Goal: Task Accomplishment & Management: Manage account settings

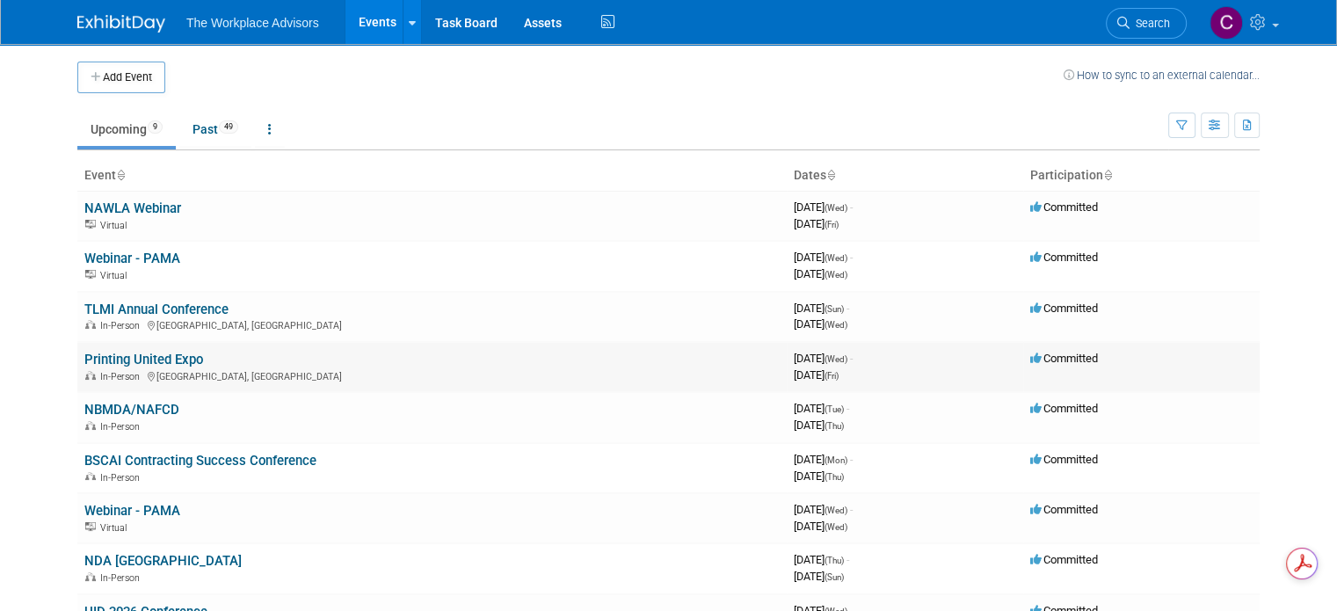
click at [189, 359] on td "Printing United Expo In-Person [GEOGRAPHIC_DATA], [GEOGRAPHIC_DATA]" at bounding box center [431, 367] width 709 height 50
click at [160, 359] on link "Printing United Expo" at bounding box center [143, 360] width 119 height 16
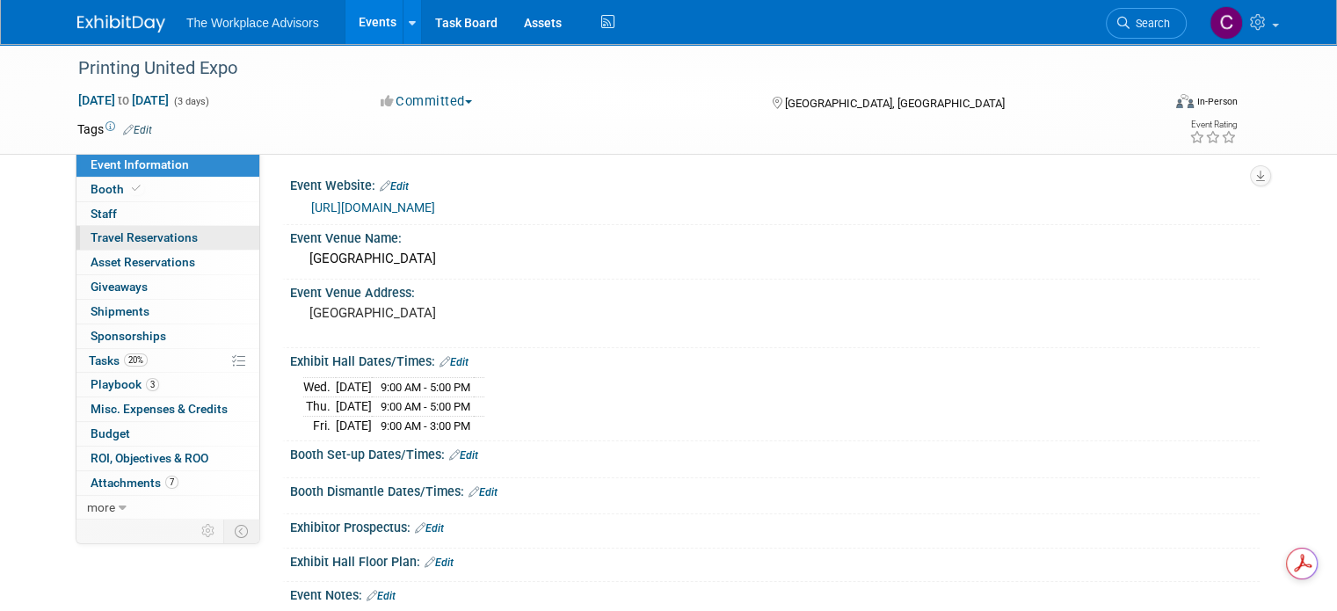
click at [169, 243] on span "Travel Reservations 0" at bounding box center [144, 237] width 107 height 14
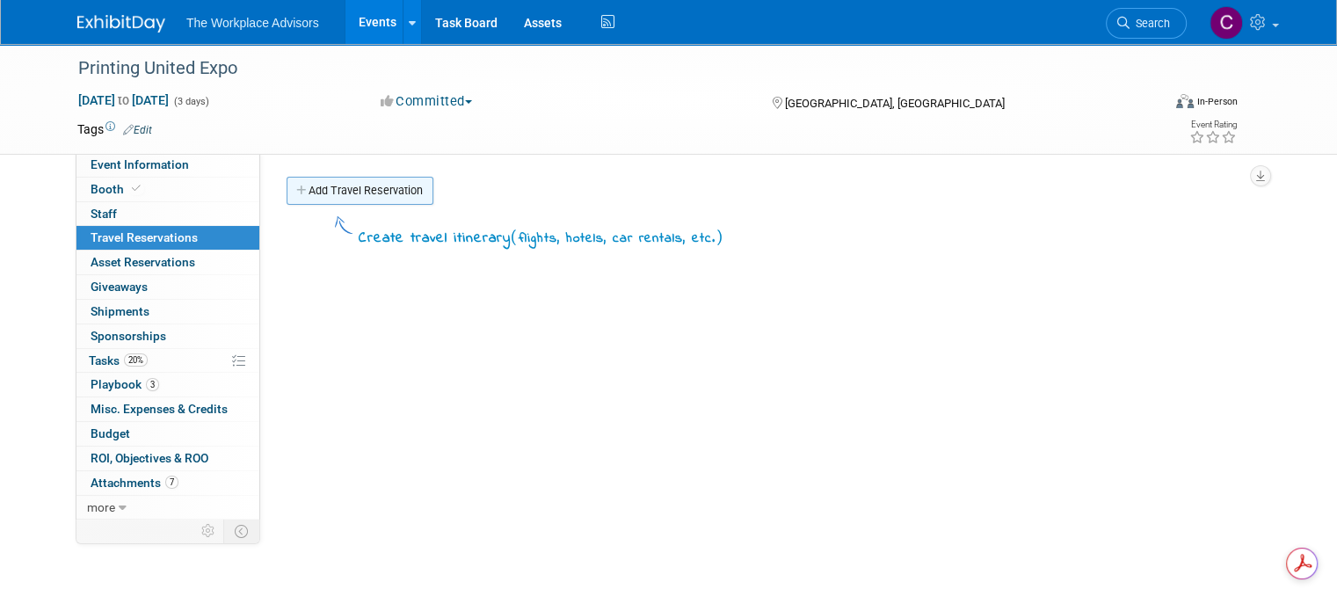
click at [360, 192] on link "Add Travel Reservation" at bounding box center [359, 191] width 147 height 28
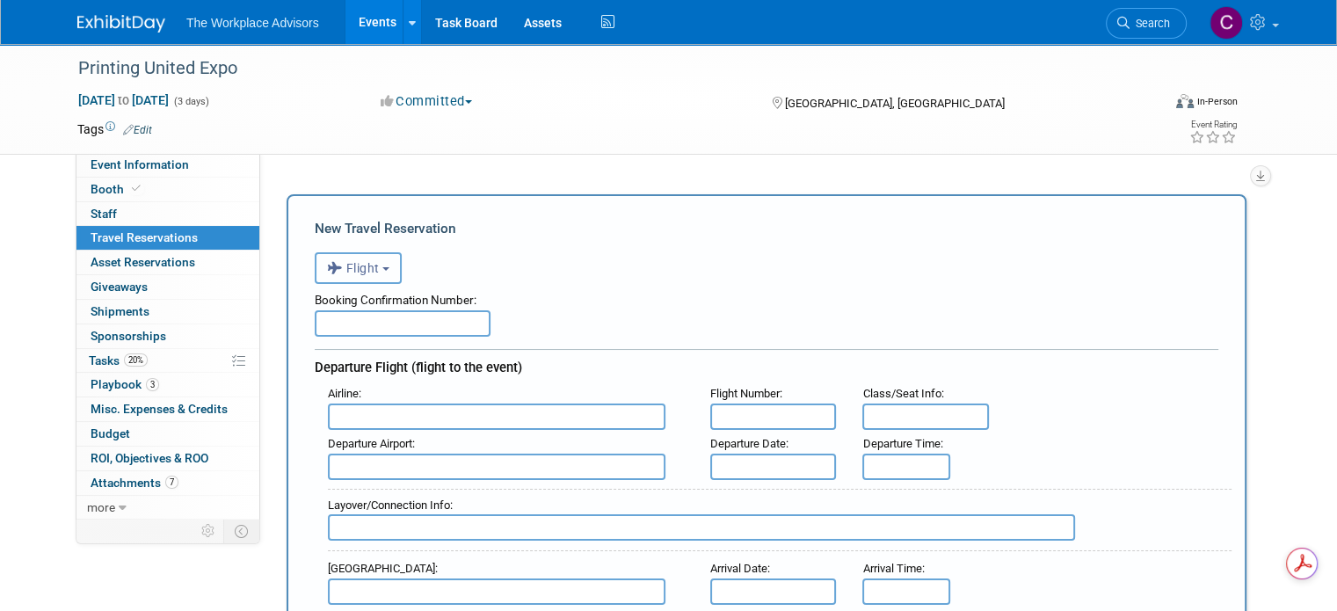
click at [381, 273] on button "Flight" at bounding box center [358, 268] width 87 height 32
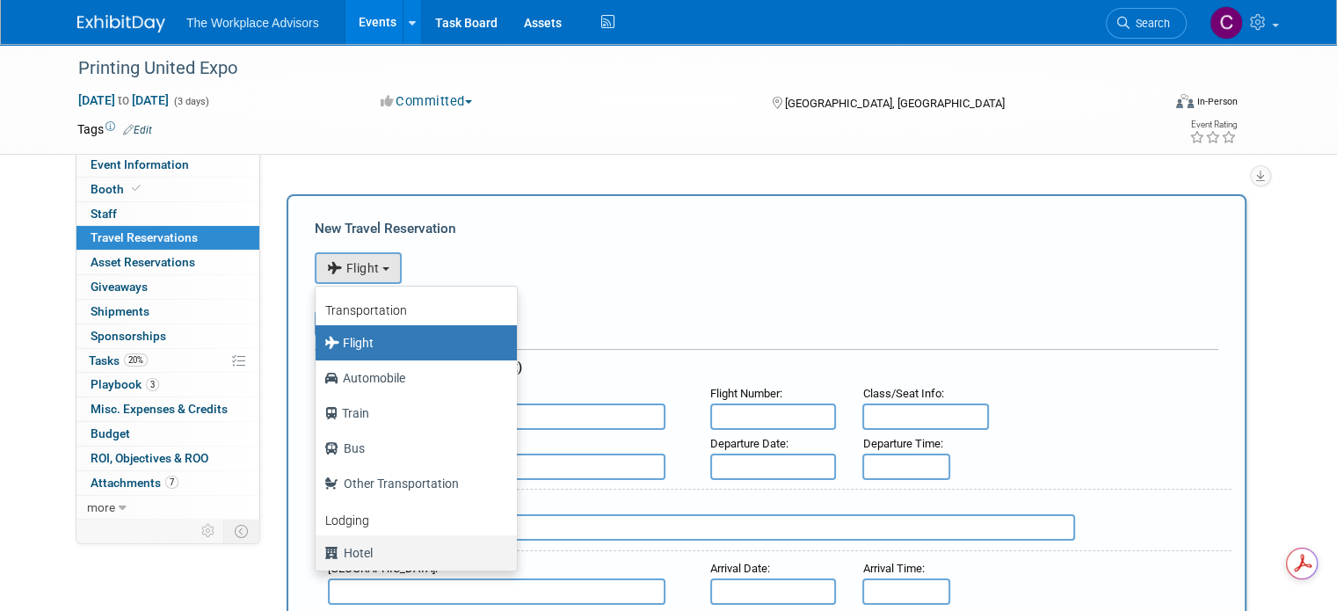
click at [345, 546] on label "Hotel" at bounding box center [411, 553] width 175 height 28
click at [318, 546] on input "Hotel" at bounding box center [312, 550] width 11 height 11
select select "6"
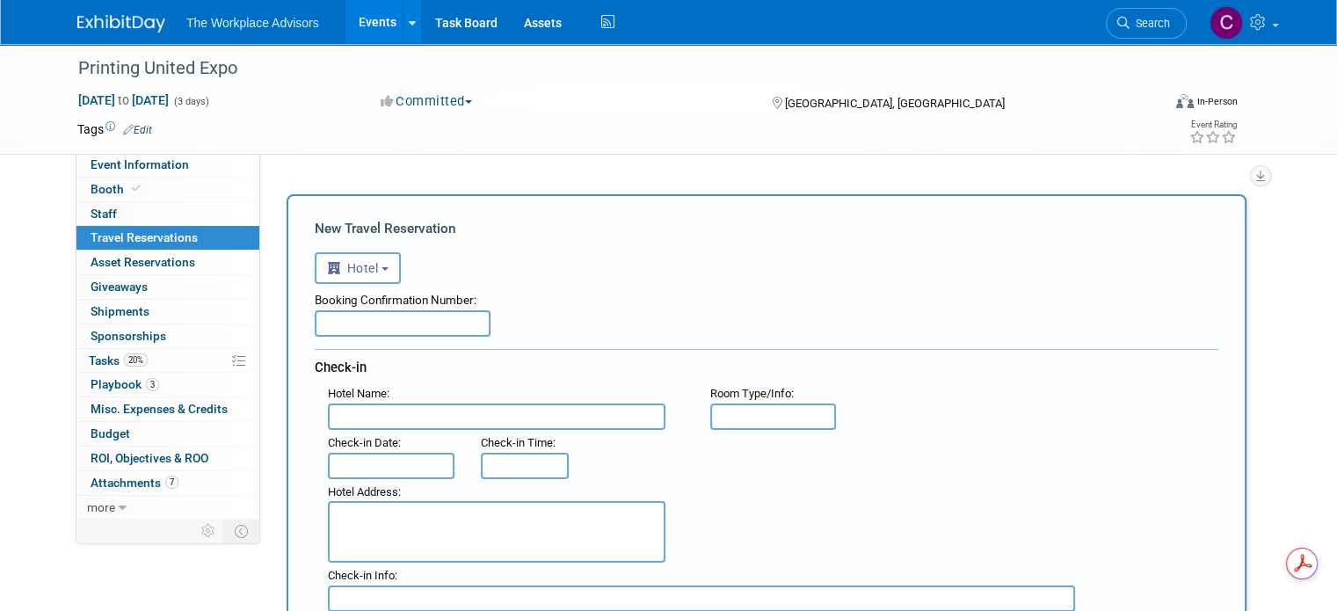
click at [382, 421] on input "text" at bounding box center [496, 416] width 337 height 26
paste input "Hampton Inn Orlando International Drive Convention Center"
type input "Hampton Inn Orlando International Drive Convention Center"
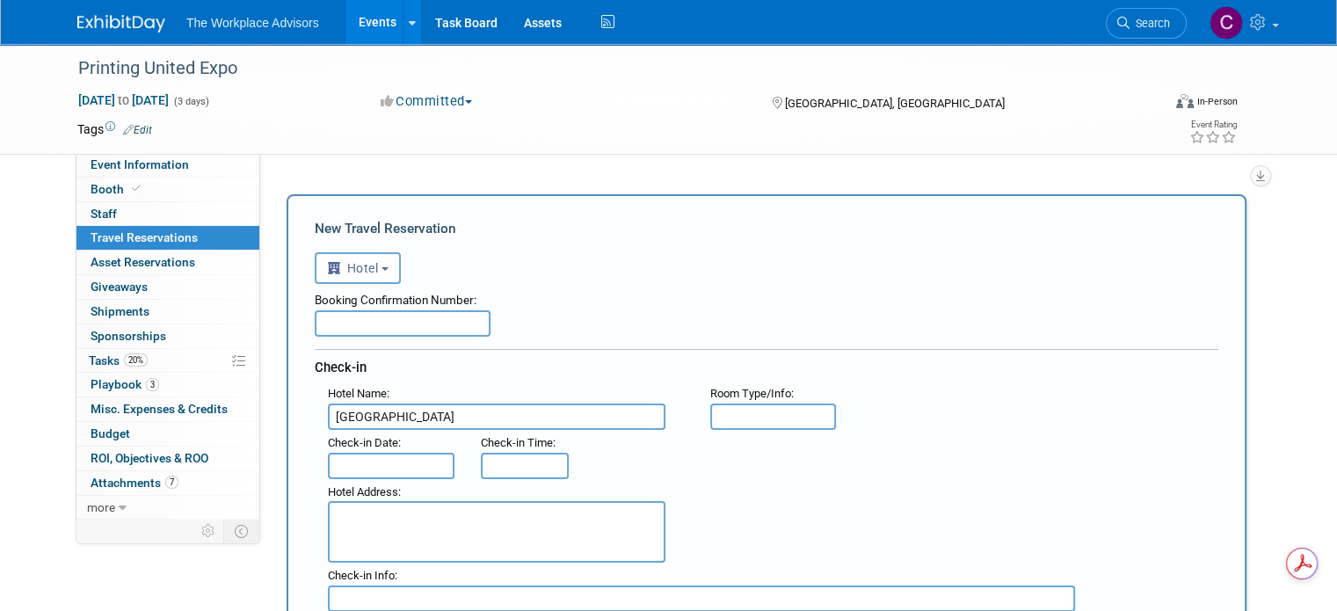
click at [376, 514] on textarea at bounding box center [496, 532] width 337 height 62
paste textarea "8900 Universal Boulevard, Orlando, FL 32819 0.92 miles to Event Location"
type textarea "8900 Universal Boulevard, Orlando, FL 32819 0.92 miles to Event Location"
click at [374, 323] on input "text" at bounding box center [403, 323] width 176 height 26
paste input "52744216"
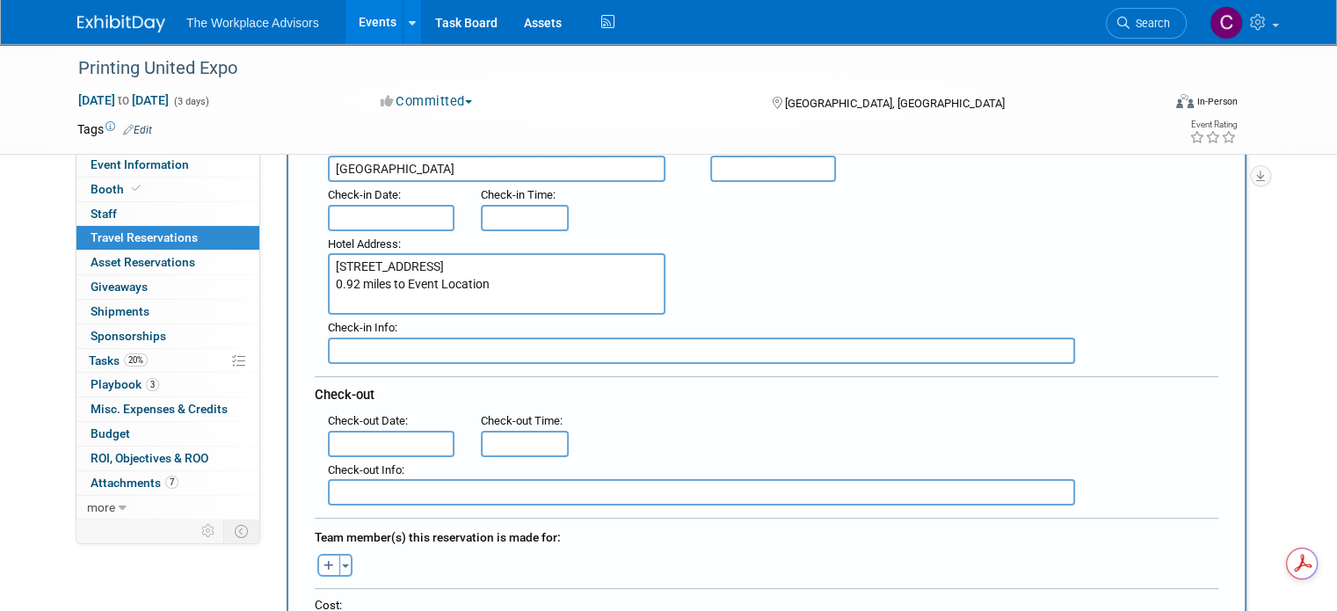
scroll to position [264, 0]
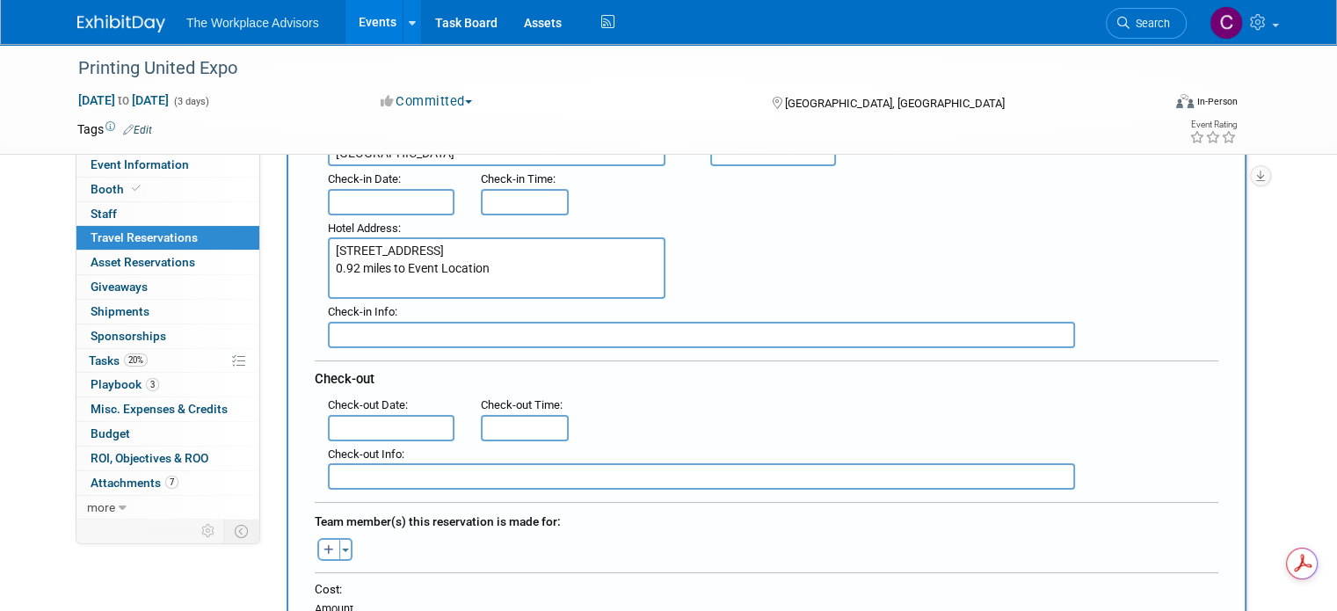
type input "52744216"
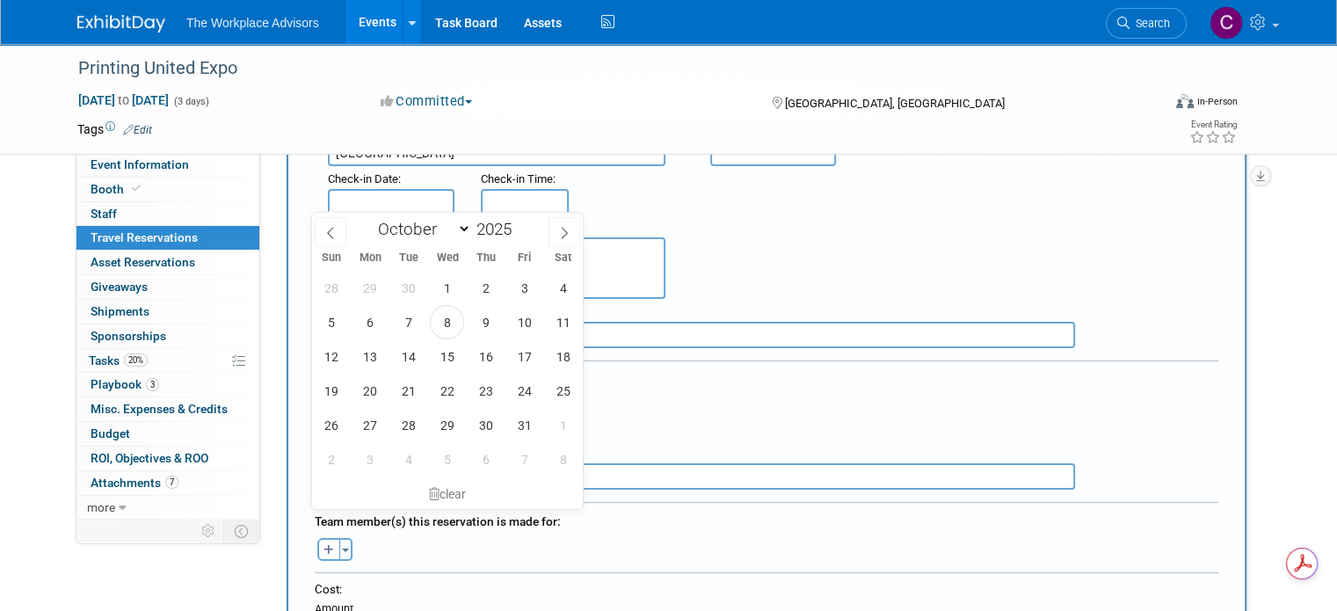
click at [355, 192] on input "text" at bounding box center [391, 202] width 127 height 26
click at [408, 389] on span "21" at bounding box center [408, 391] width 34 height 34
type input "Oct 21, 2025"
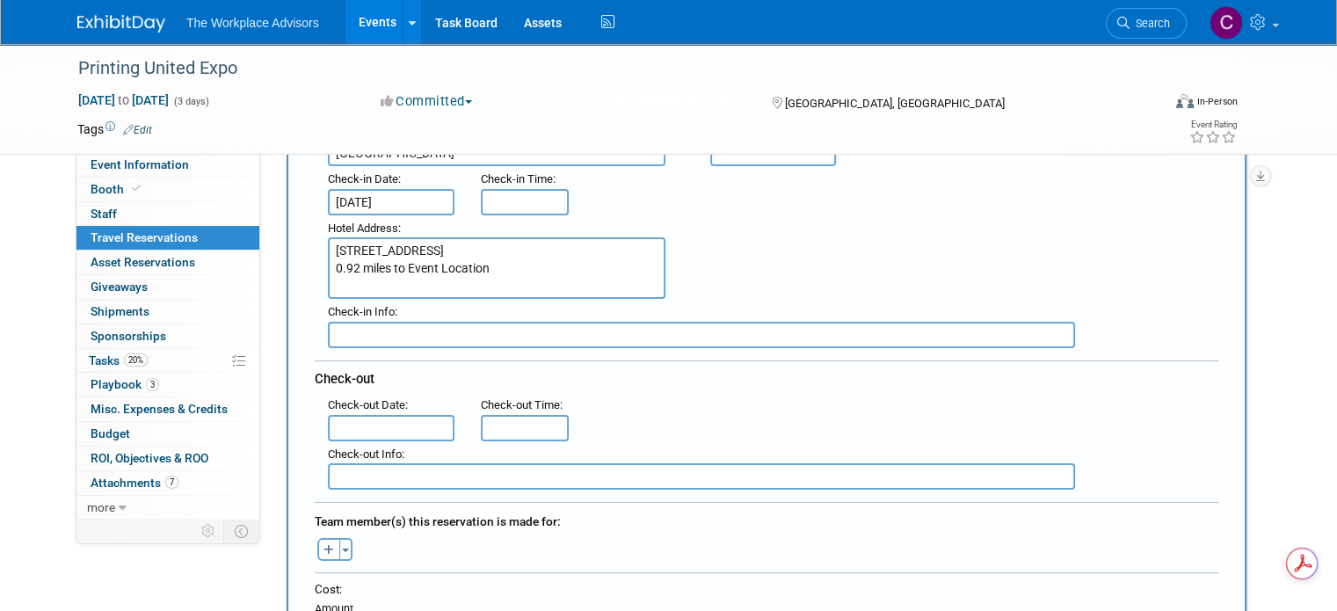
type input "3:00 PM"
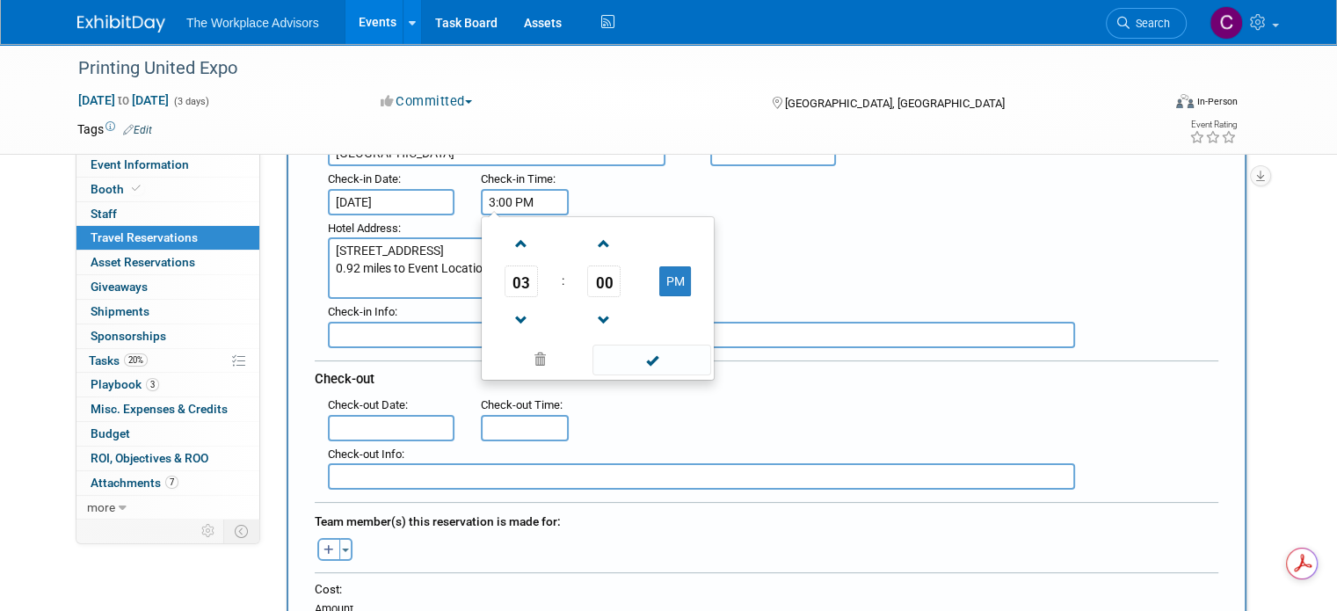
click at [515, 196] on input "3:00 PM" at bounding box center [525, 202] width 88 height 26
click at [376, 347] on body "The Workplace Advisors Events Add Event Bulk Upload Events Shareable Event Boar…" at bounding box center [668, 41] width 1337 height 611
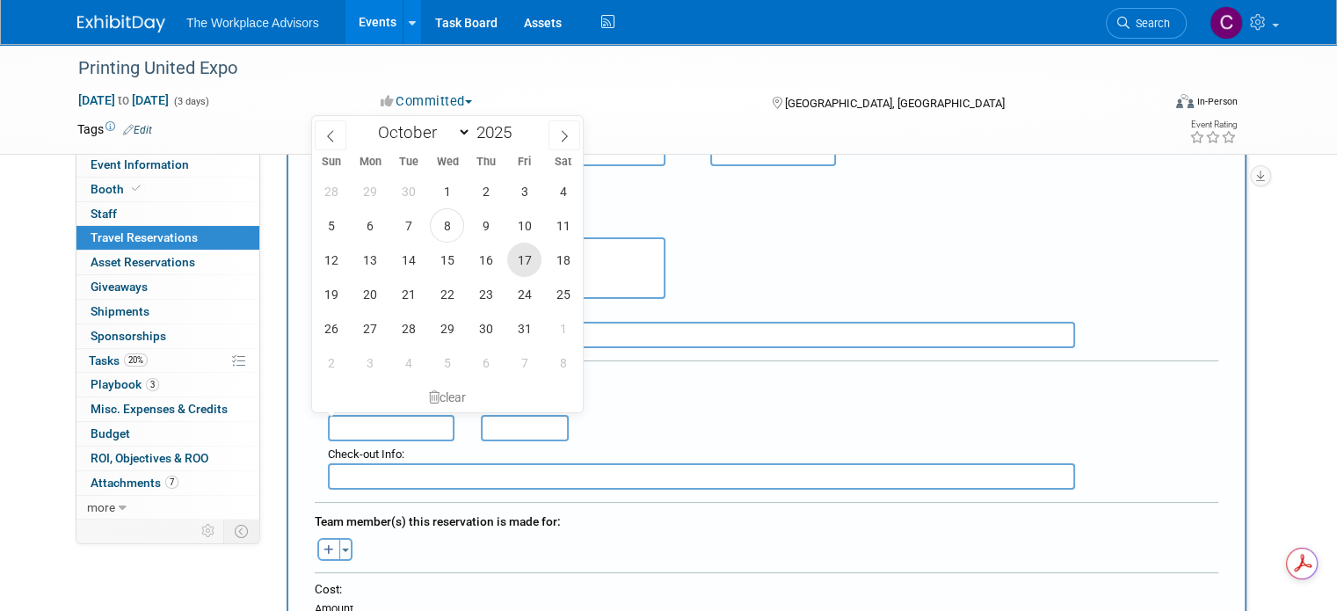
click at [529, 259] on span "17" at bounding box center [524, 260] width 34 height 34
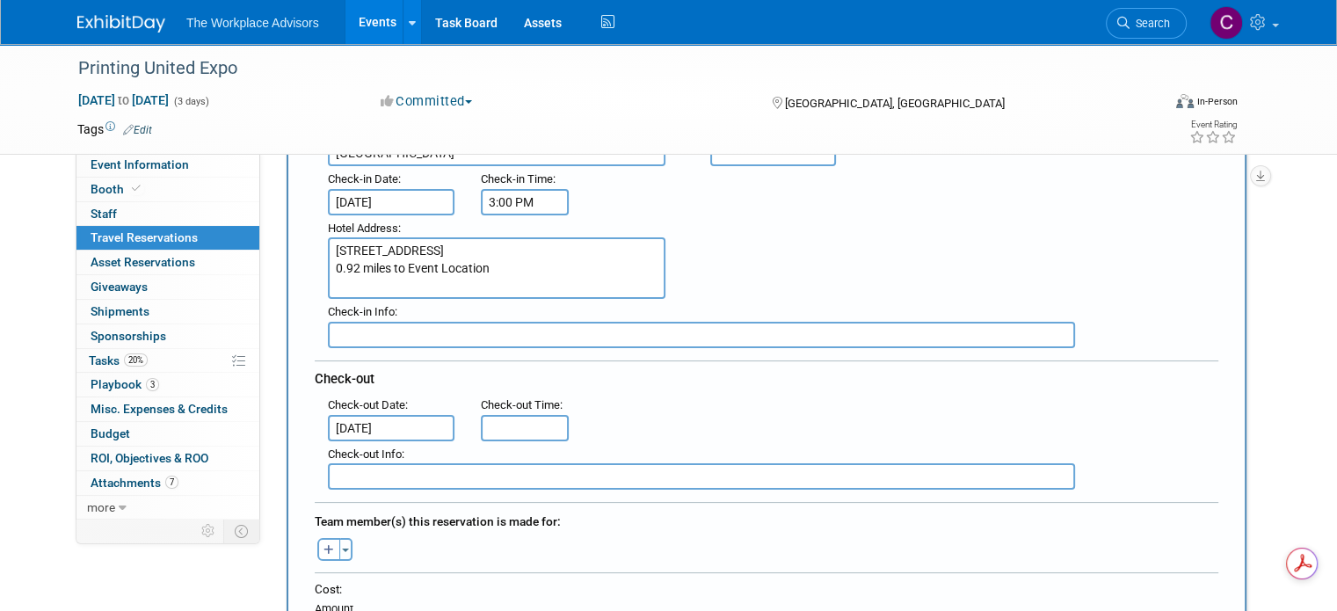
click at [403, 417] on input "Oct 17, 2025" at bounding box center [391, 428] width 127 height 26
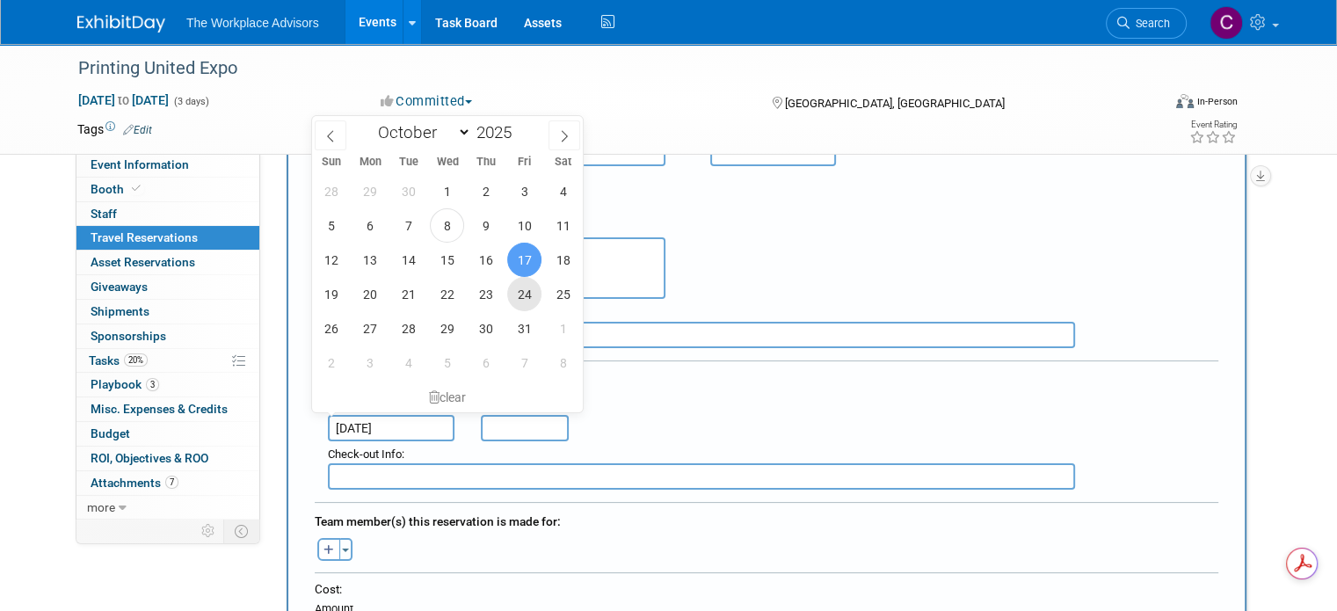
click at [517, 298] on span "24" at bounding box center [524, 294] width 34 height 34
type input "Oct 24, 2025"
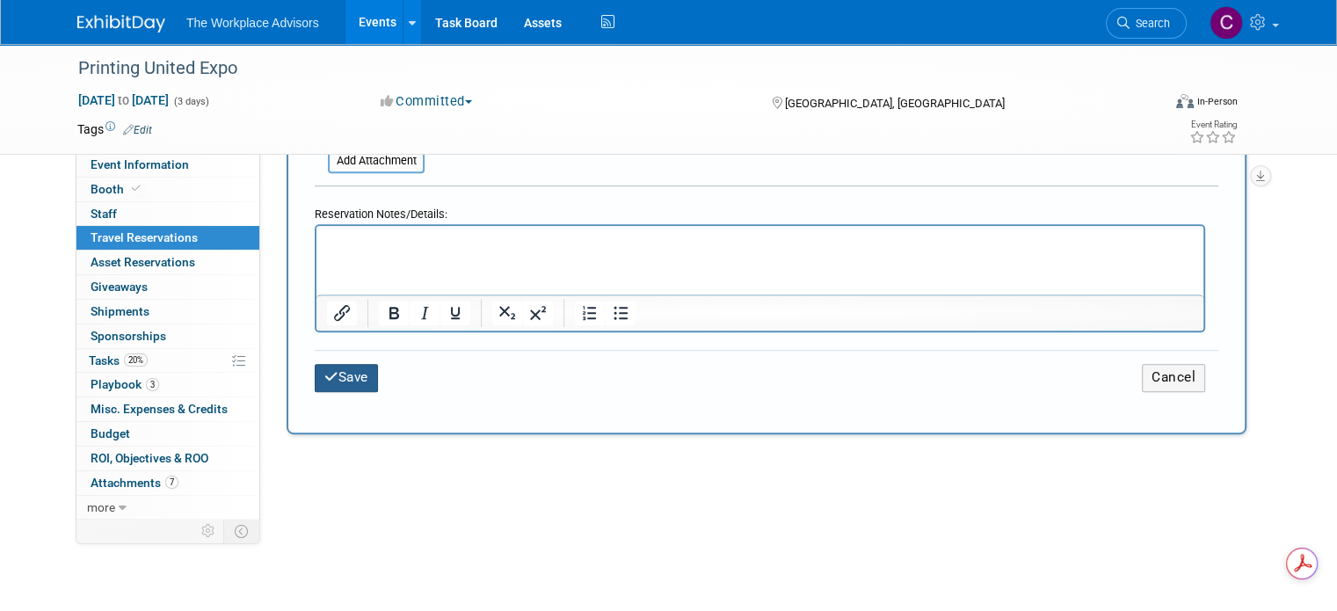
scroll to position [0, 0]
click at [336, 373] on button "Save" at bounding box center [346, 377] width 63 height 27
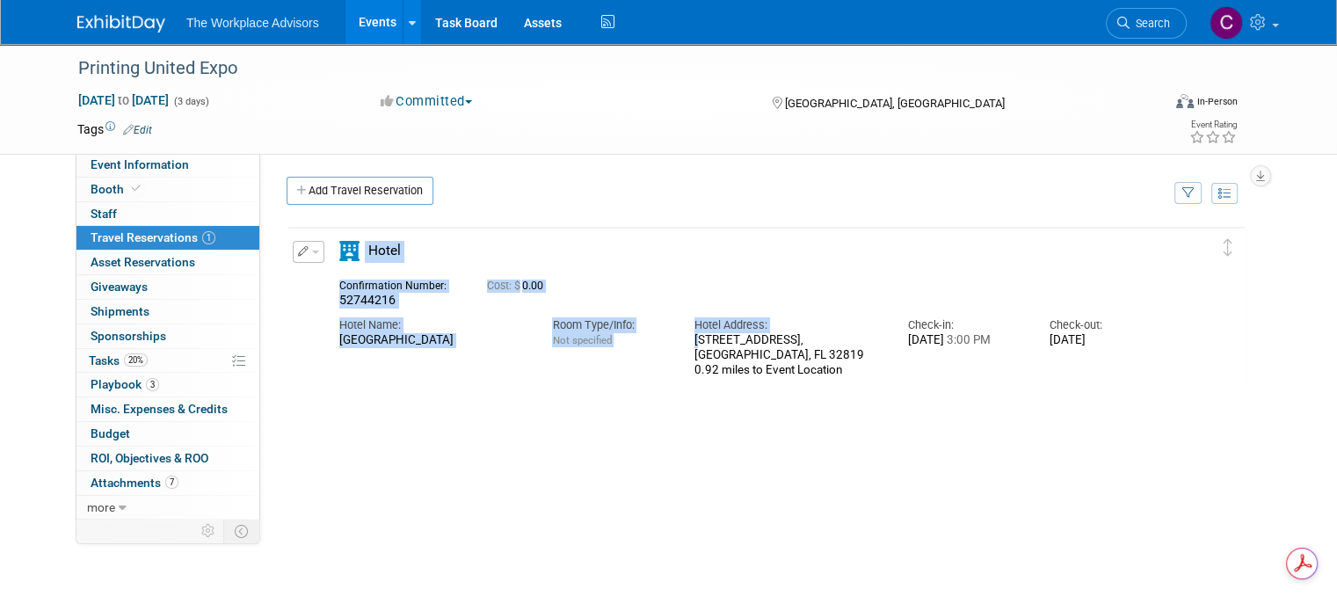
drag, startPoint x: 838, startPoint y: 382, endPoint x: 683, endPoint y: 343, distance: 159.7
click at [683, 343] on div "Delete Reservation 52744216 Cost: $ 0.00" at bounding box center [766, 304] width 960 height 159
copy table "Edit Reservation Delete Reservation Duplicate Hotel Confirmation Number: 527442…"
